Goal: Use online tool/utility: Utilize a website feature to perform a specific function

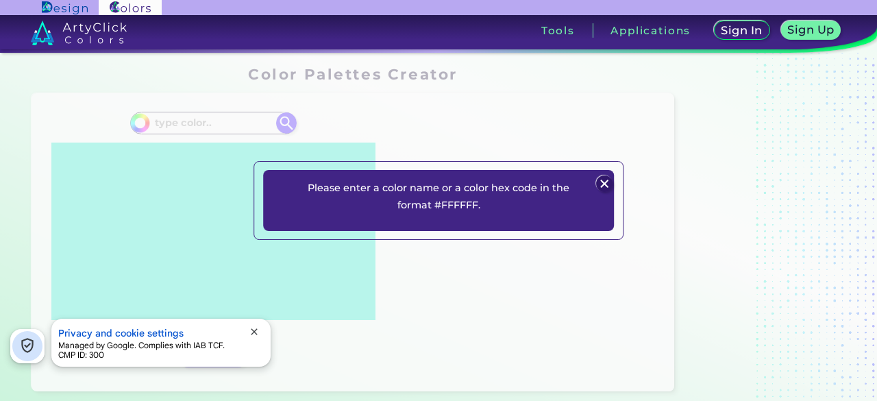
scroll to position [431, 0]
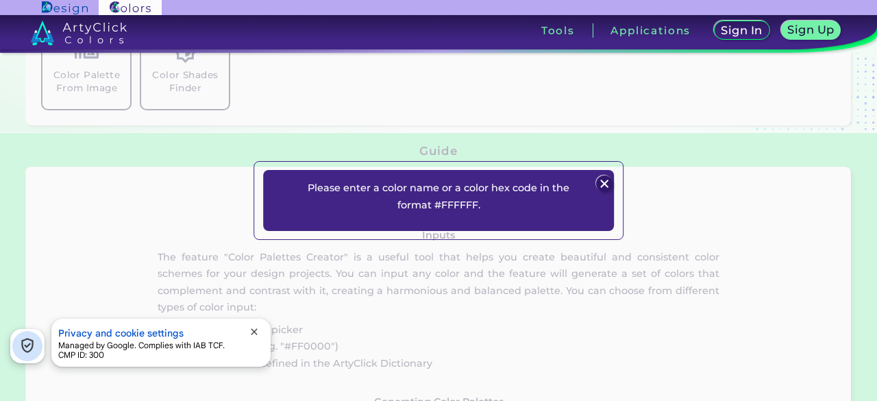
click at [484, 210] on p "Please enter a color name or a color hex code in the format #FFFFFF." at bounding box center [438, 196] width 285 height 34
click at [601, 183] on img at bounding box center [604, 183] width 16 height 16
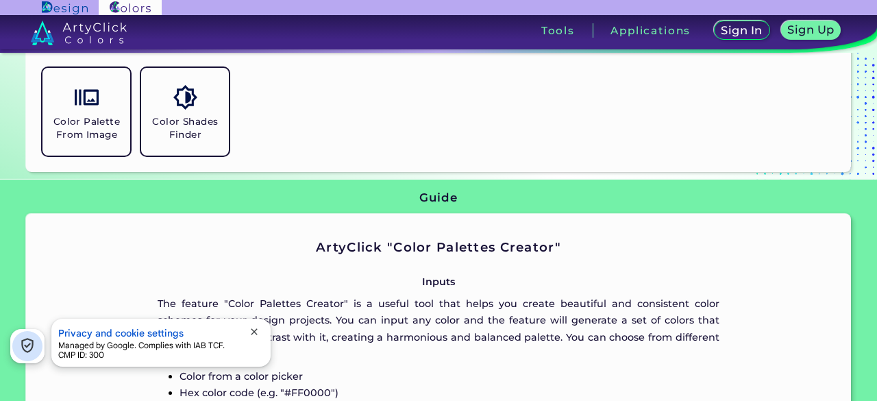
scroll to position [363, 0]
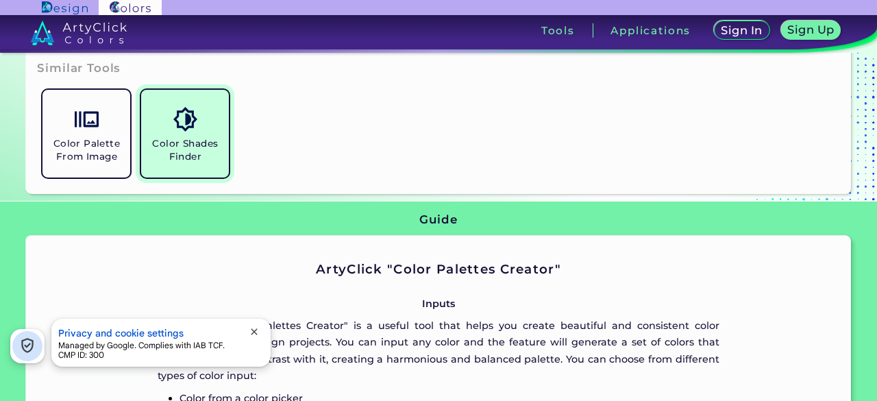
click at [199, 138] on h5 "Color Shades Finder" at bounding box center [185, 150] width 77 height 26
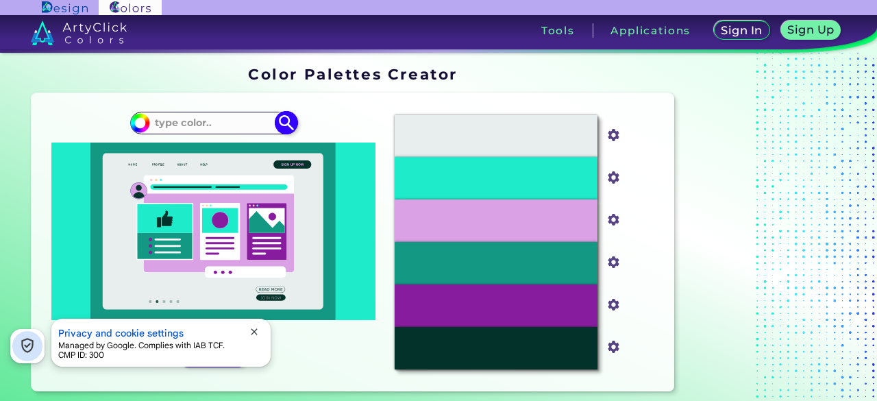
click at [213, 124] on input at bounding box center [212, 123] width 127 height 18
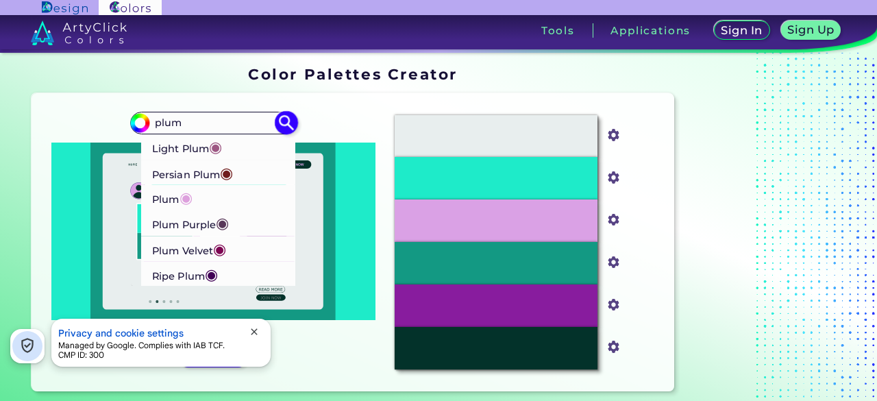
type input "plum"
click at [192, 195] on span "◉" at bounding box center [185, 197] width 13 height 18
type input "#dda0dd"
type input "#DDA0DD"
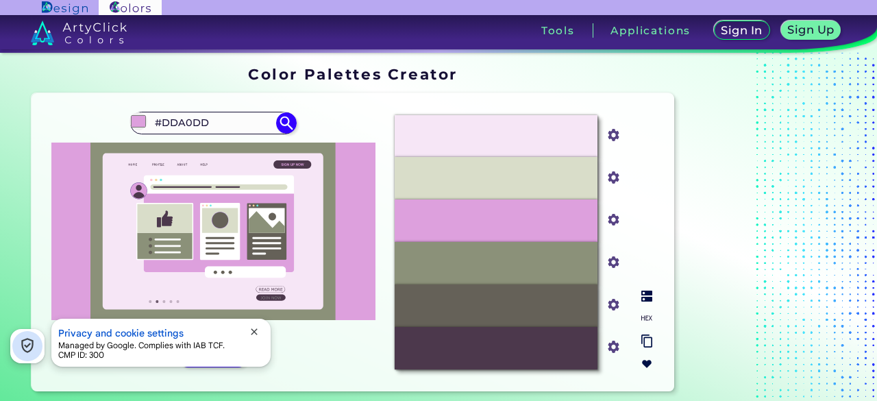
click at [463, 346] on div "#4C384C" at bounding box center [495, 348] width 202 height 42
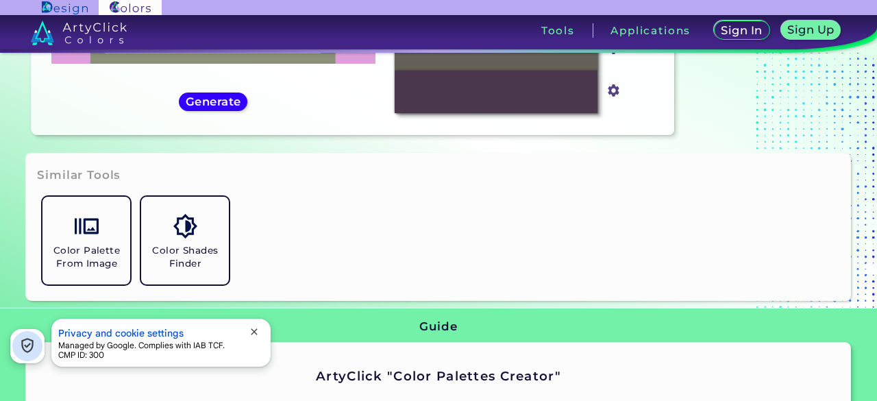
scroll to position [295, 0]
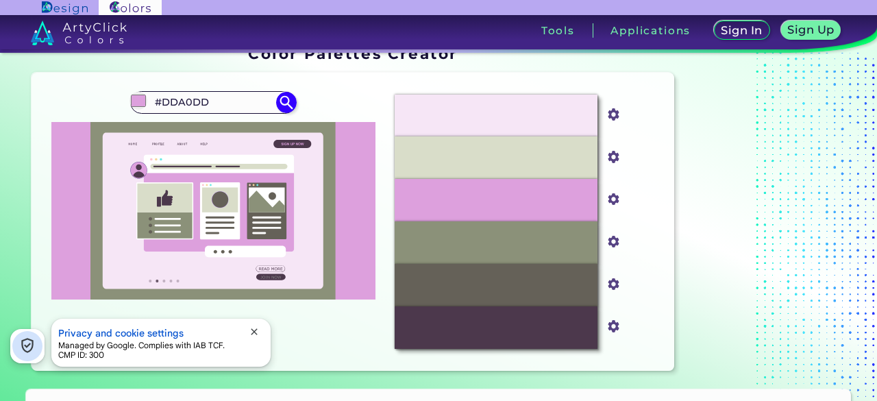
scroll to position [0, 0]
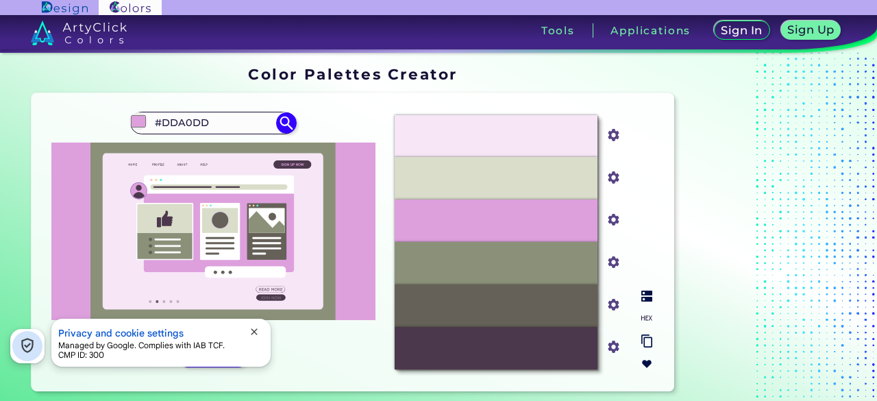
click at [614, 358] on div "#4c384c" at bounding box center [613, 348] width 33 height 42
click at [613, 351] on input "#4c384c" at bounding box center [610, 345] width 17 height 17
type input "#715671"
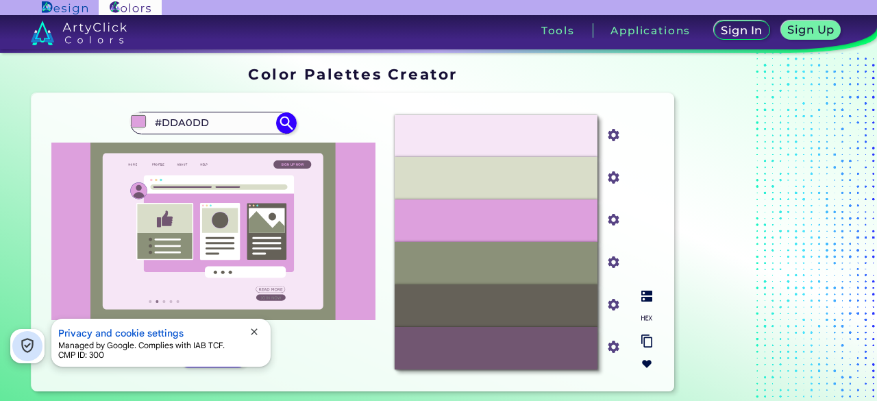
drag, startPoint x: 530, startPoint y: 354, endPoint x: 505, endPoint y: 353, distance: 24.7
click at [505, 353] on p "#715671" at bounding box center [496, 347] width 38 height 15
click at [503, 354] on p "#715671" at bounding box center [496, 347] width 38 height 15
copy p "715671"
